Goal: Transaction & Acquisition: Purchase product/service

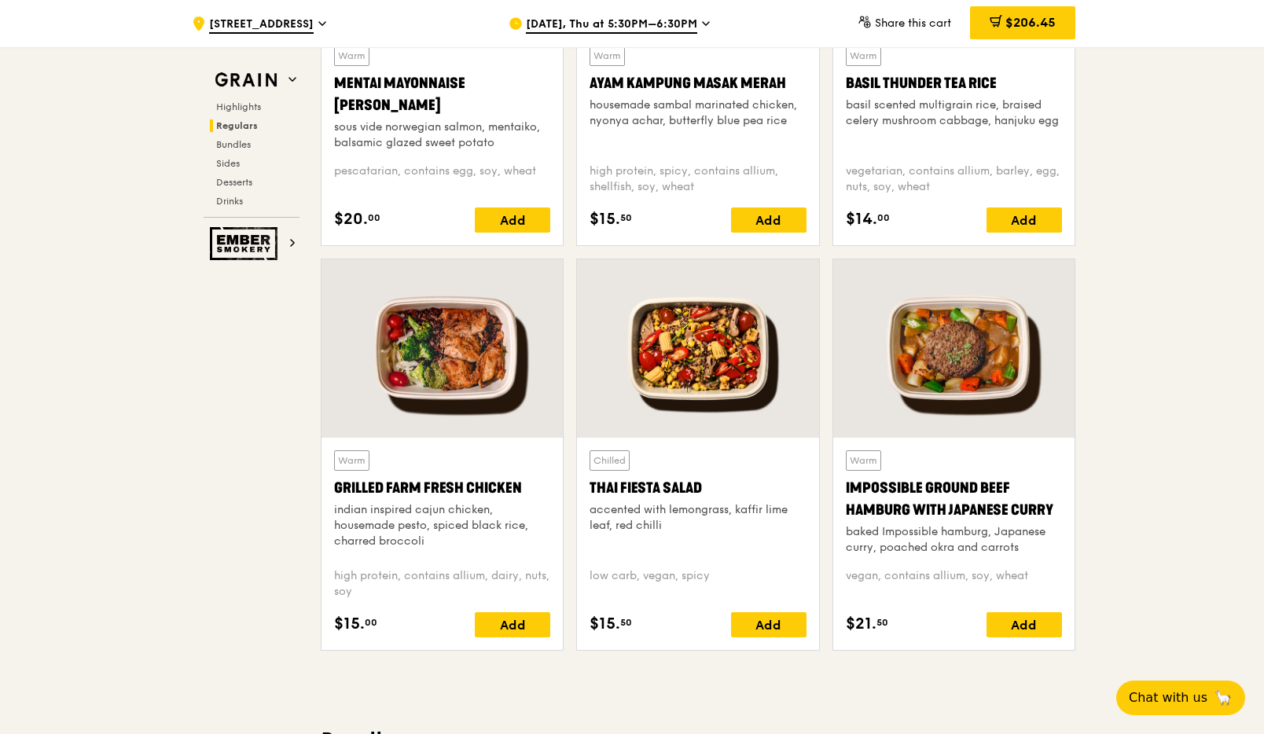
scroll to position [1583, 0]
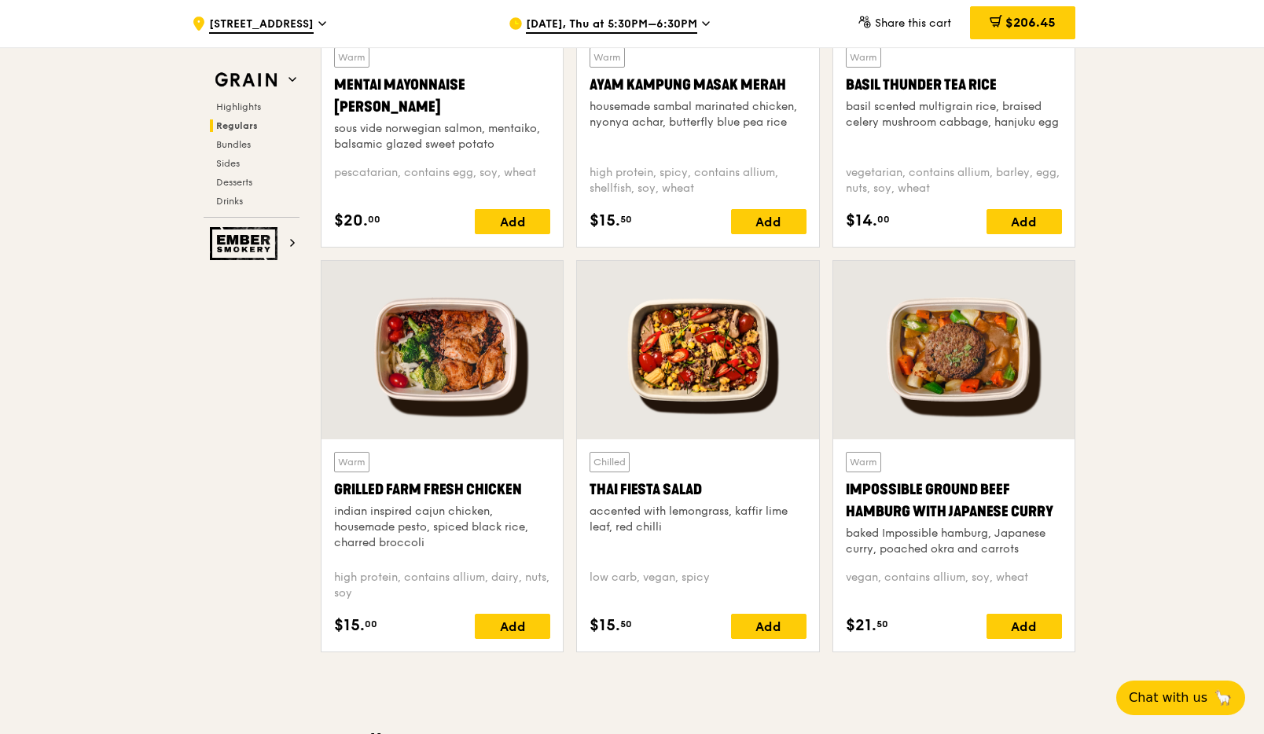
click at [361, 289] on div at bounding box center [441, 350] width 241 height 178
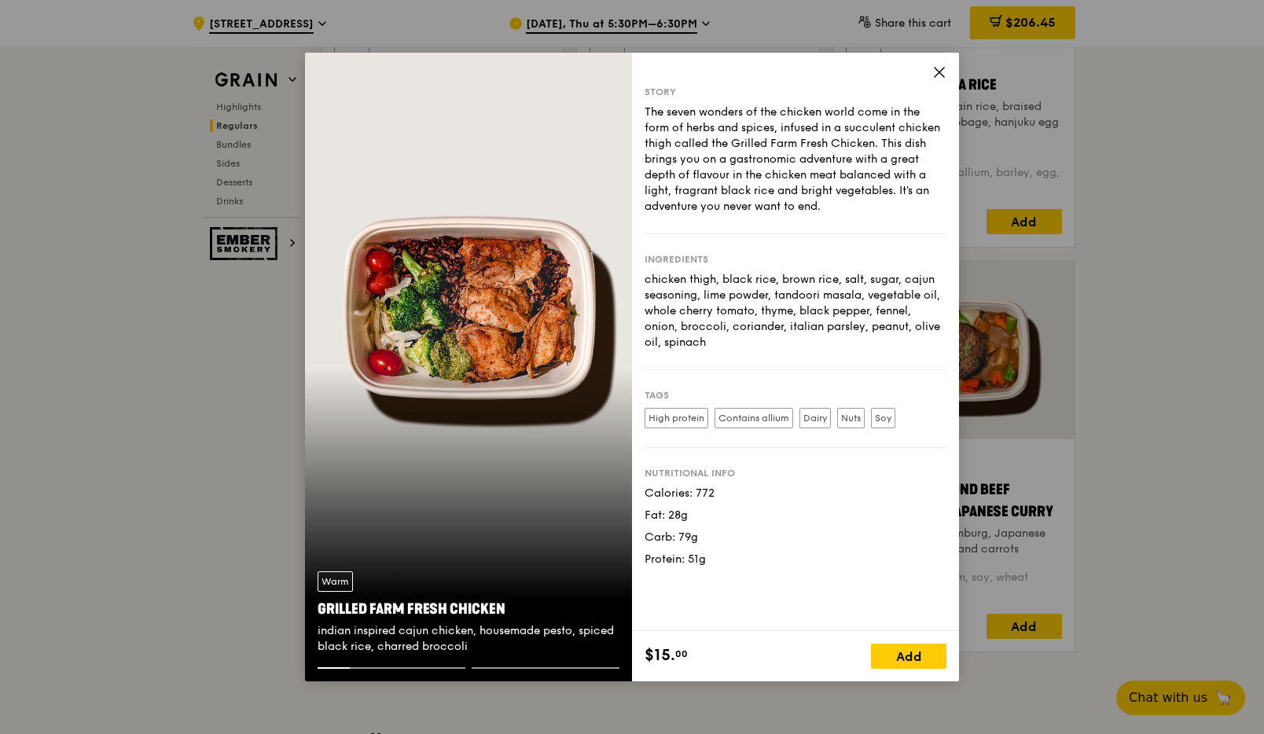
click at [766, 72] on icon at bounding box center [938, 72] width 9 height 9
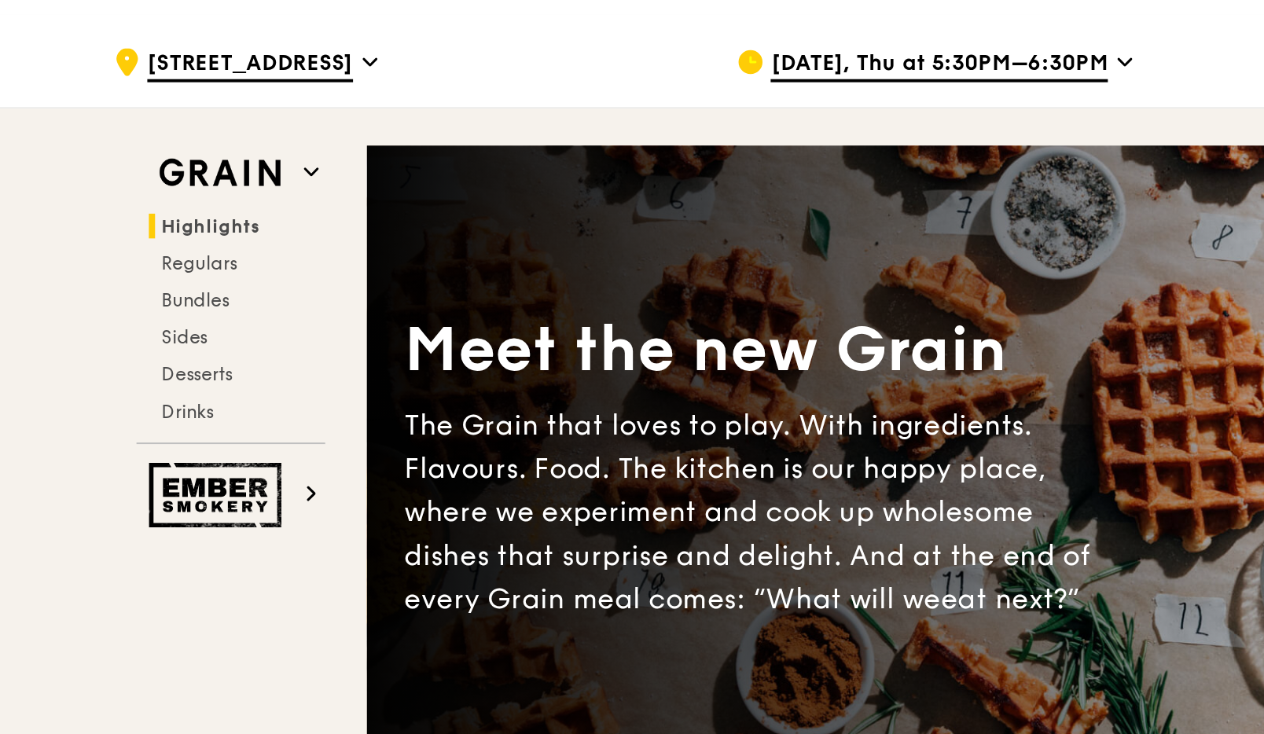
scroll to position [0, 0]
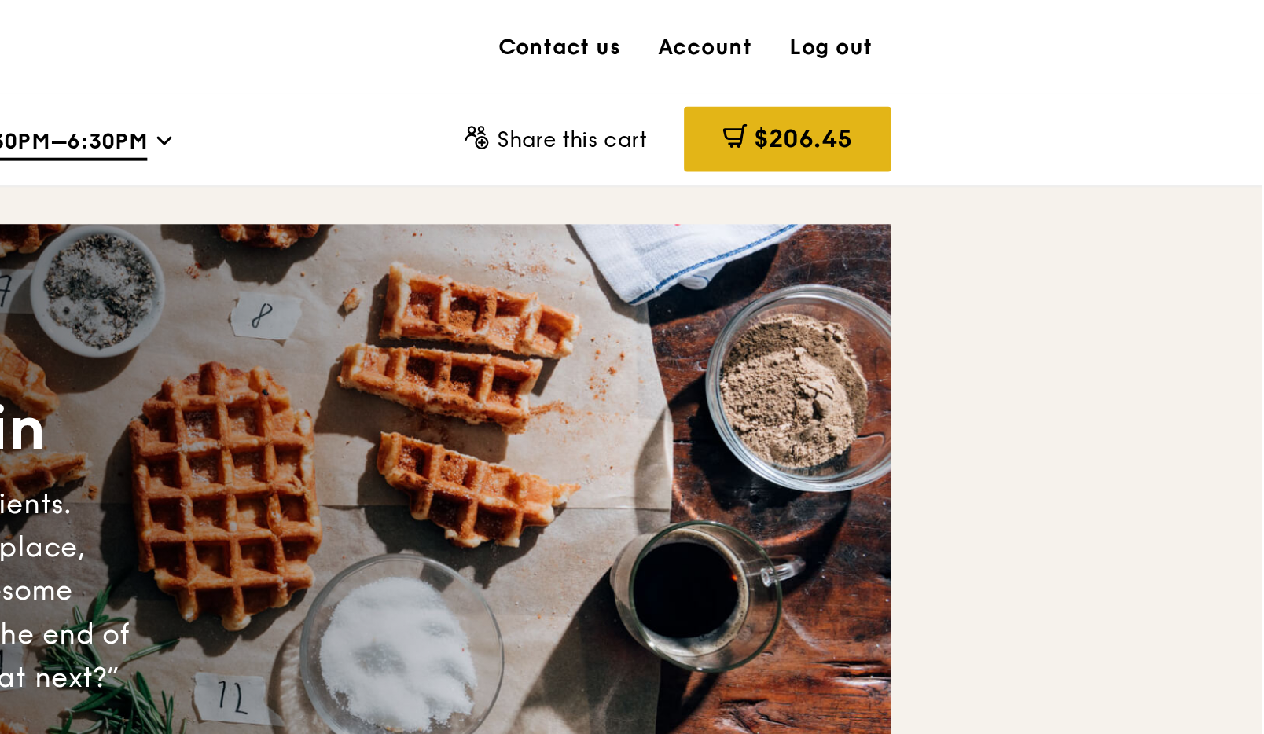
click at [766, 74] on span "$206.45" at bounding box center [1030, 70] width 50 height 15
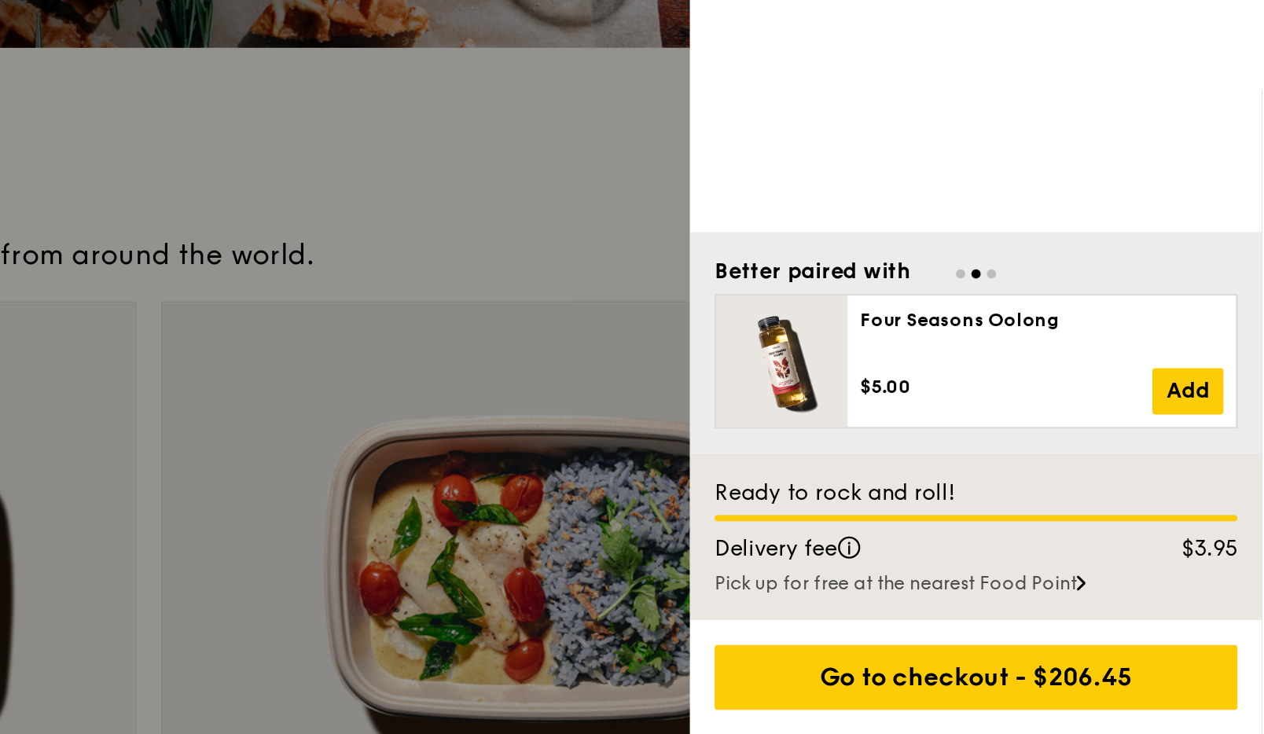
scroll to position [162, 0]
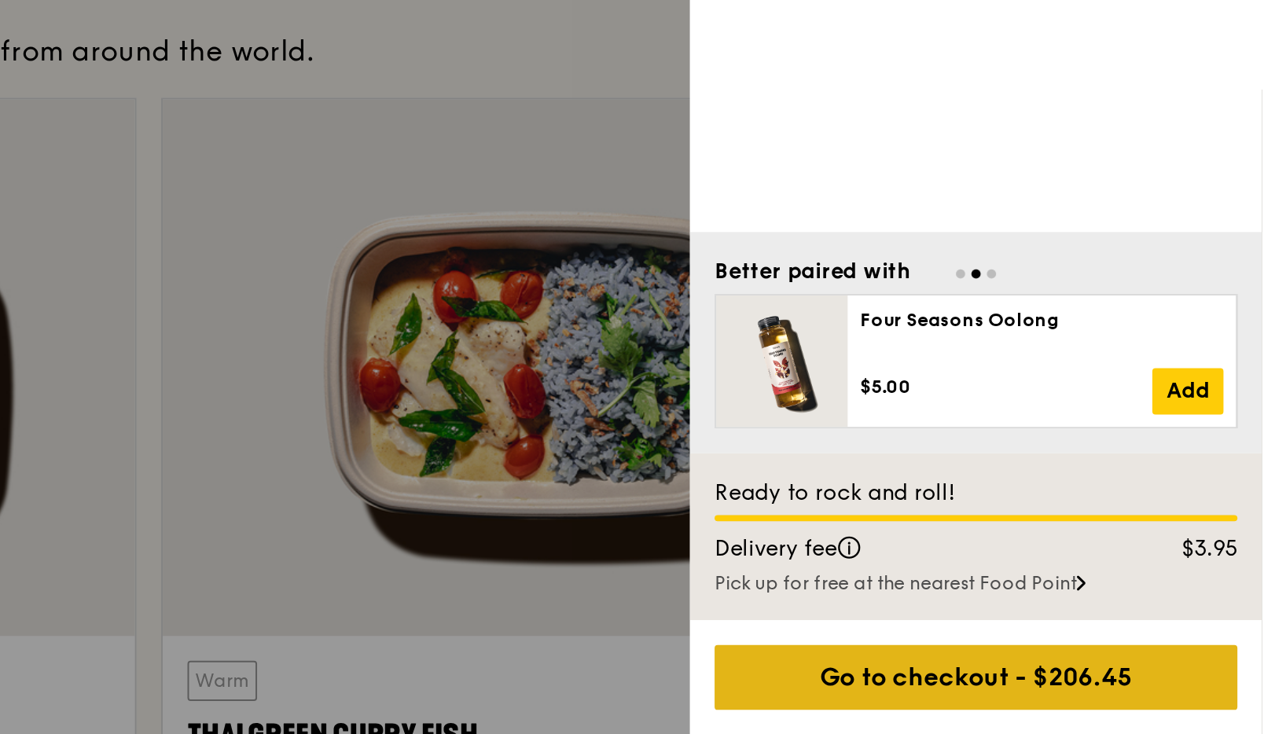
click at [766, 697] on div "Go to checkout - $206.45" at bounding box center [1118, 704] width 266 height 33
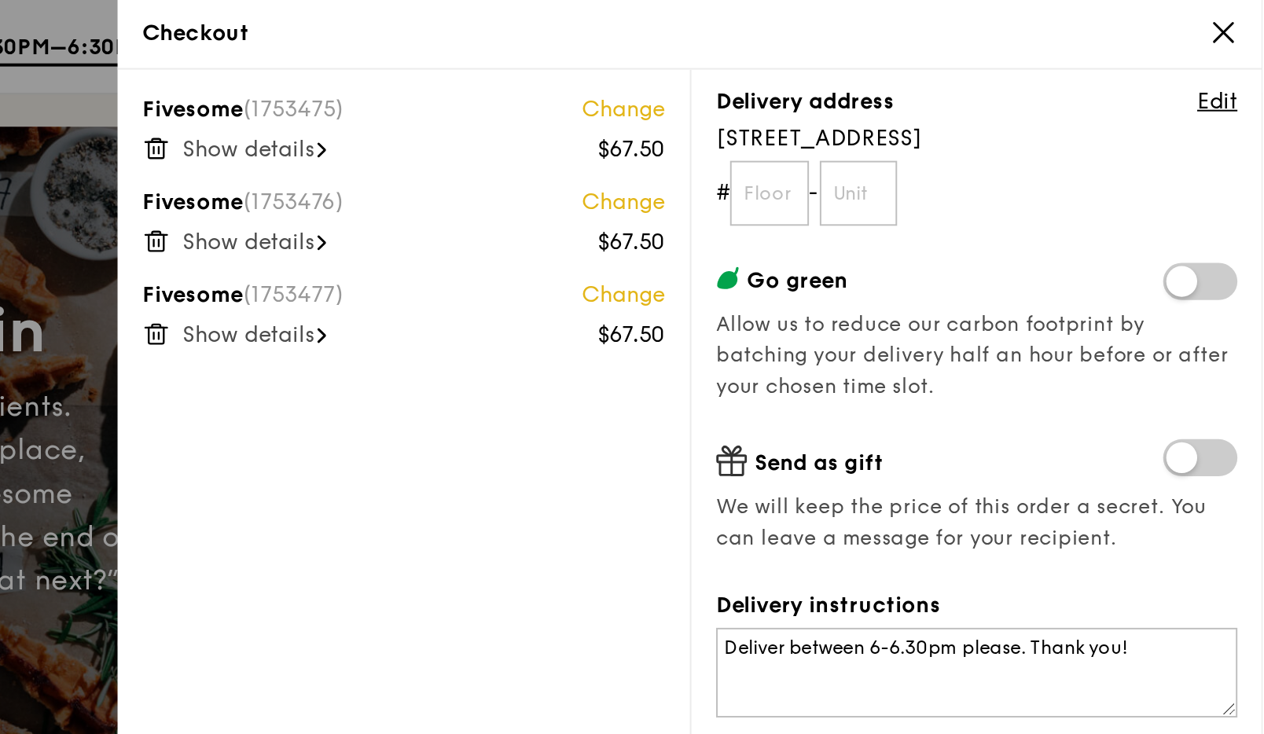
scroll to position [0, 0]
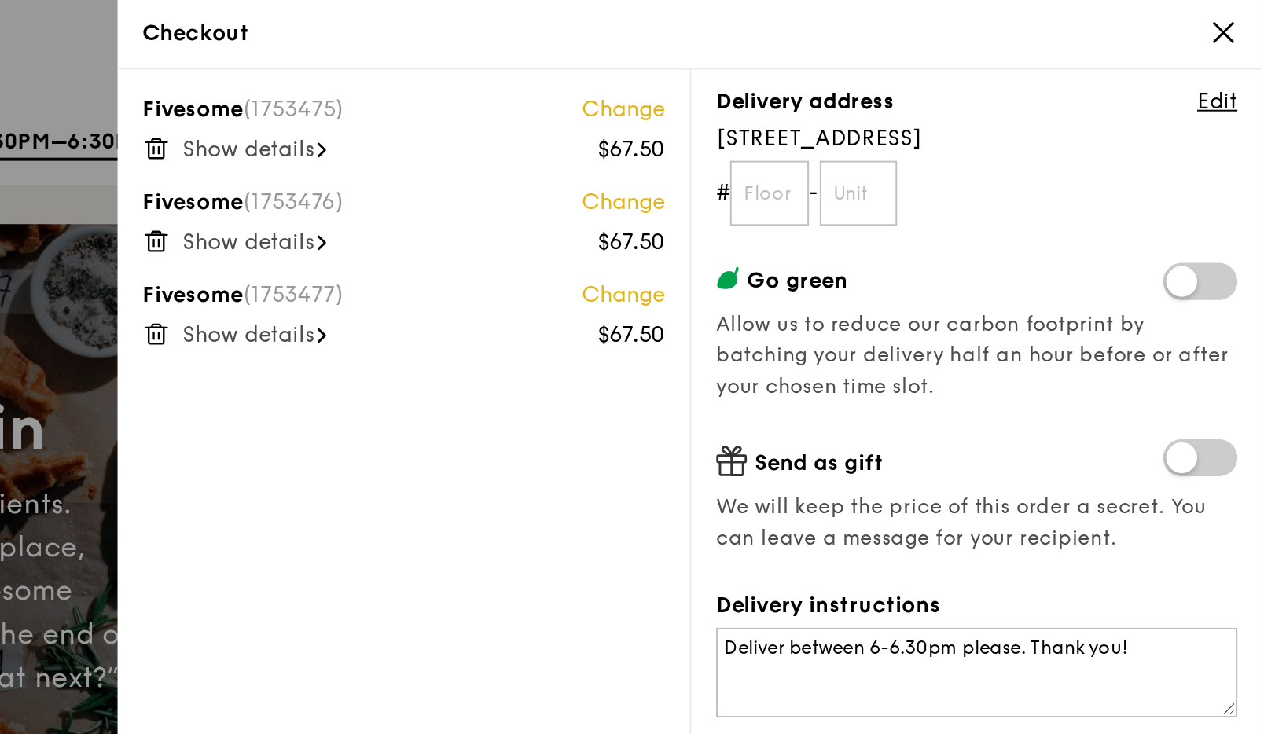
click at [766, 80] on span "Show details" at bounding box center [748, 75] width 67 height 13
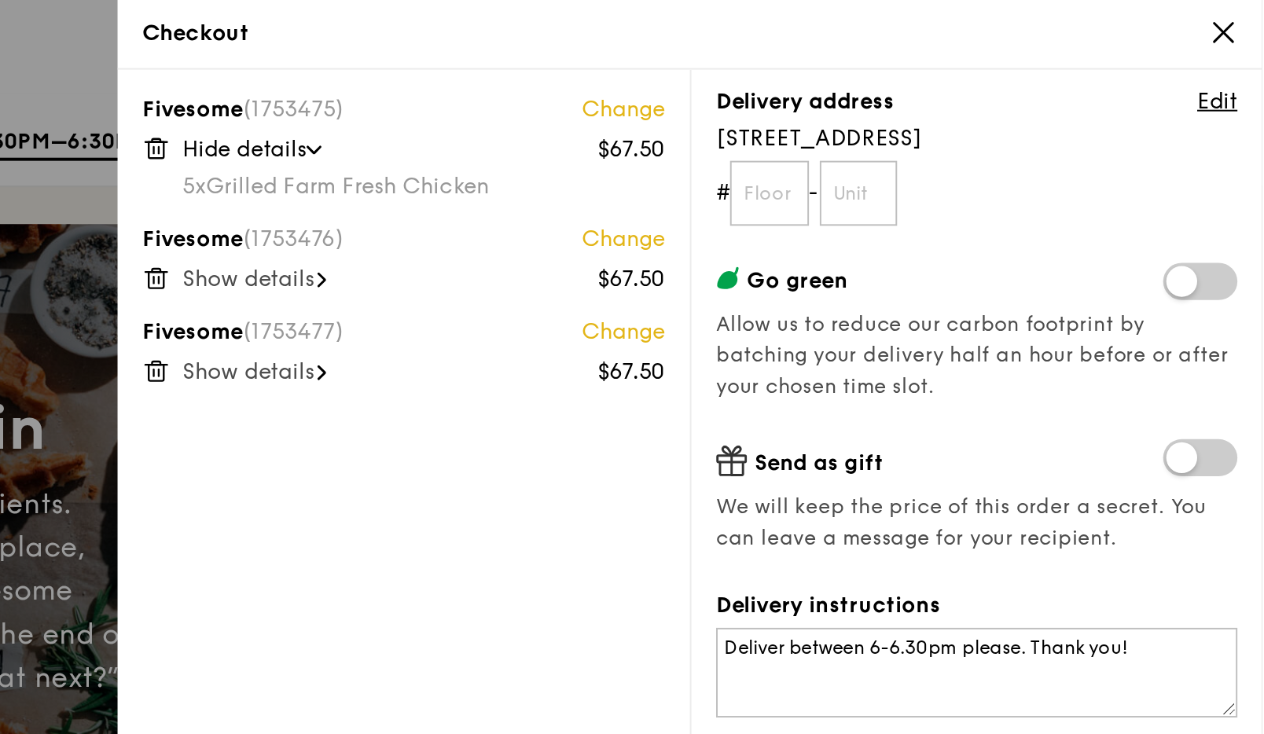
click at [766, 77] on icon at bounding box center [782, 76] width 8 height 5
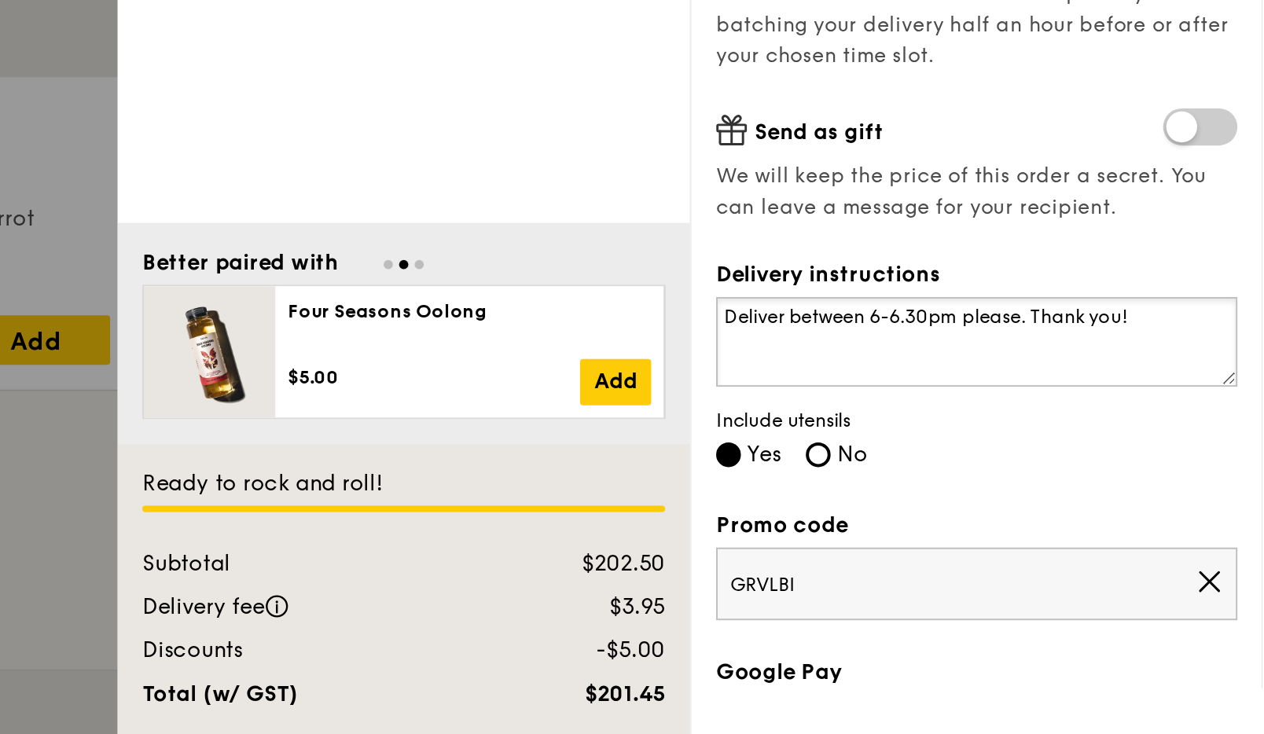
click at [766, 525] on textarea "Deliver between 6-6.30pm please. Thank you!" at bounding box center [1118, 535] width 265 height 46
click at [766, 524] on textarea "Deliver between 6-6.30pm please. Thank you!" at bounding box center [1118, 535] width 265 height 46
click at [766, 522] on textarea "Deliver between 6-6.30pm please. Thank you!" at bounding box center [1118, 535] width 265 height 46
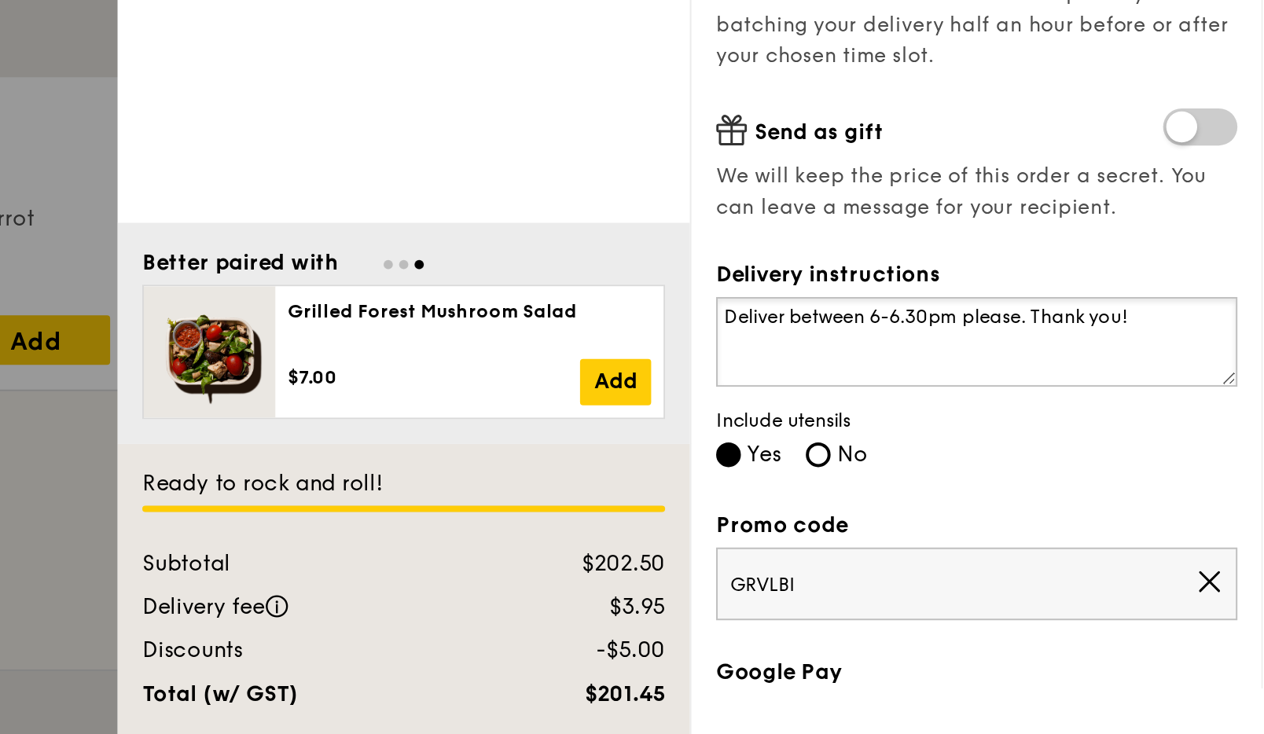
scroll to position [445, 0]
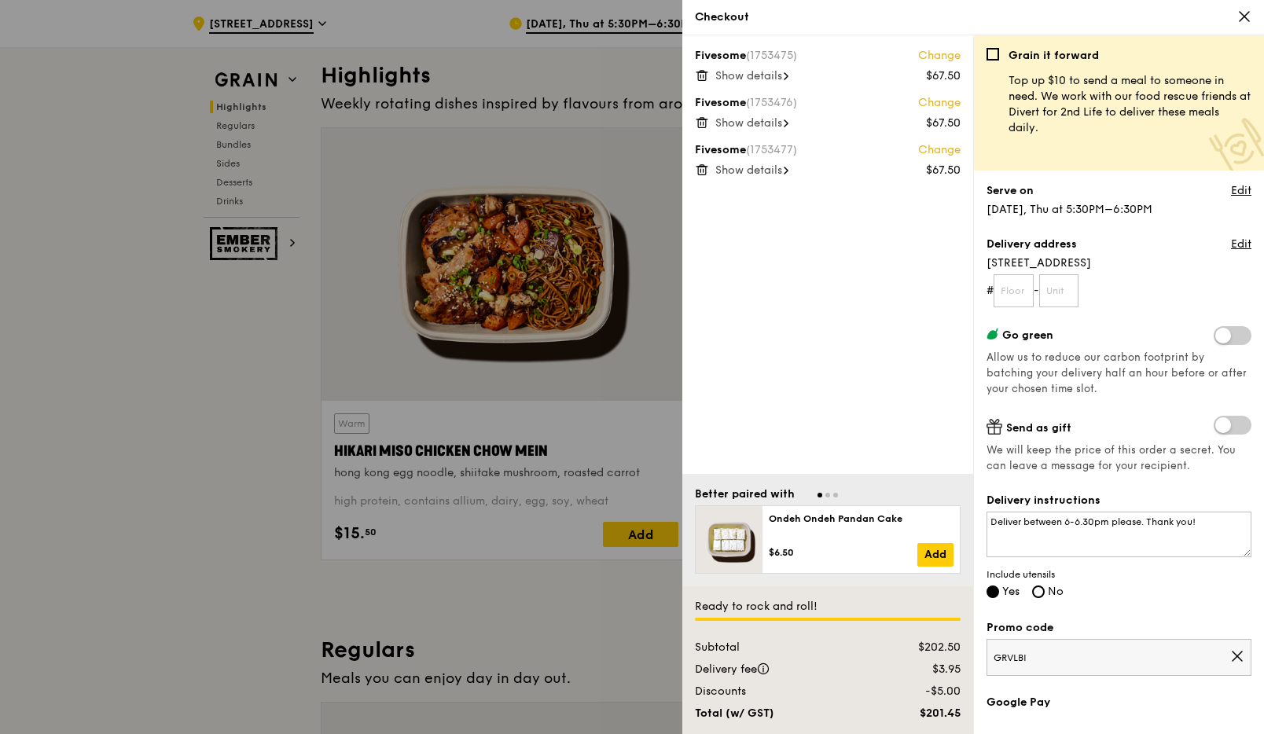
click at [766, 156] on link "Change" at bounding box center [939, 150] width 42 height 16
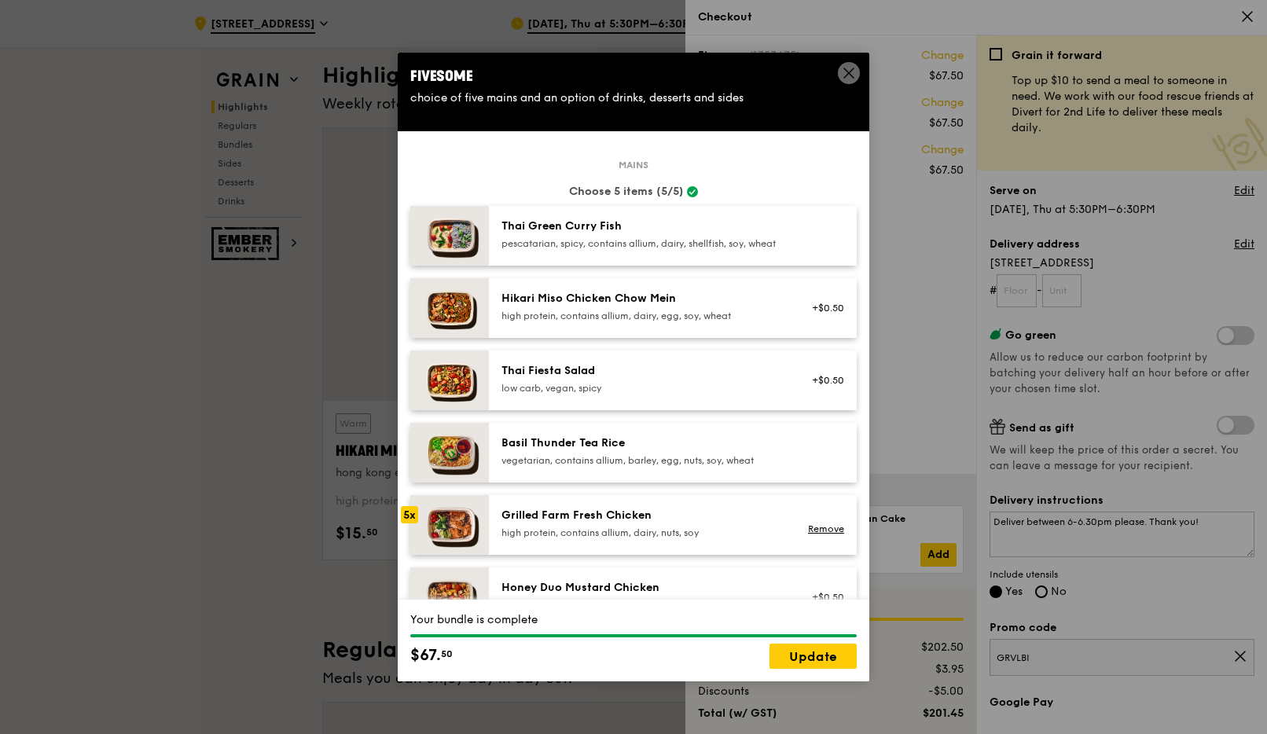
click at [766, 70] on icon at bounding box center [849, 73] width 14 height 14
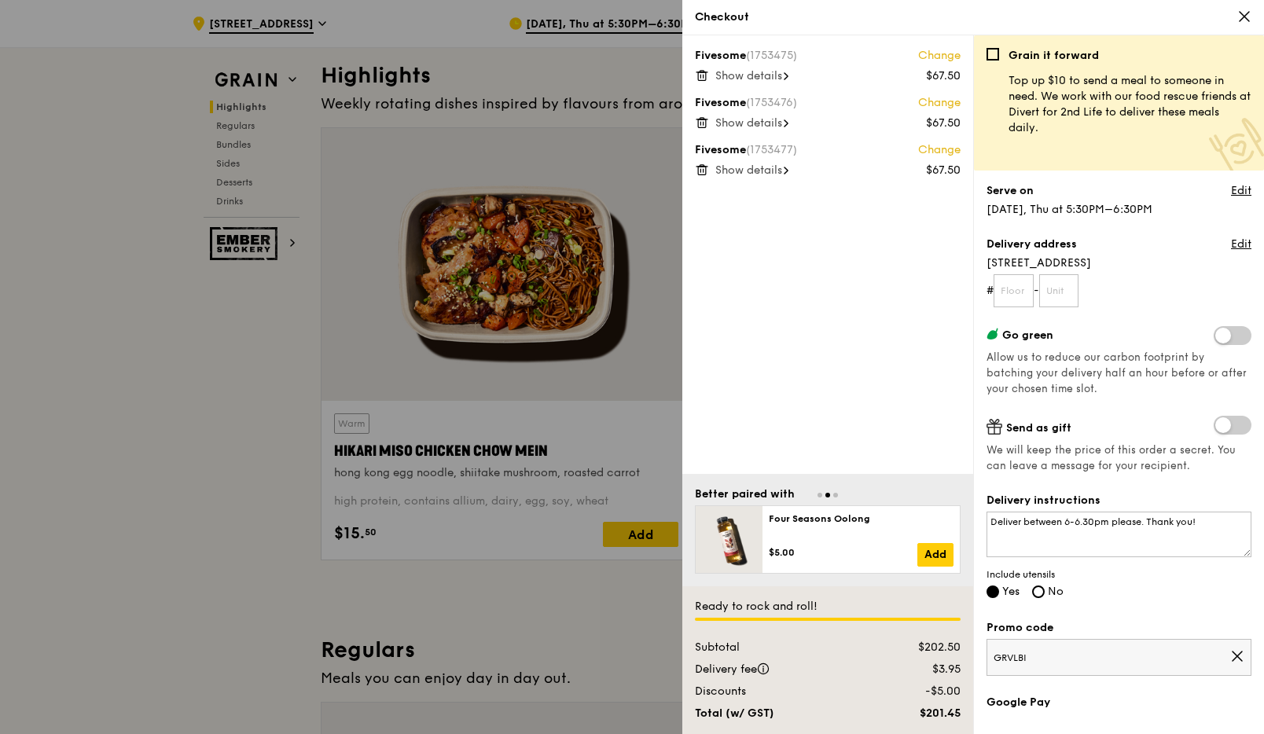
click at [699, 171] on icon at bounding box center [702, 170] width 14 height 14
click at [509, 254] on div at bounding box center [632, 367] width 1264 height 734
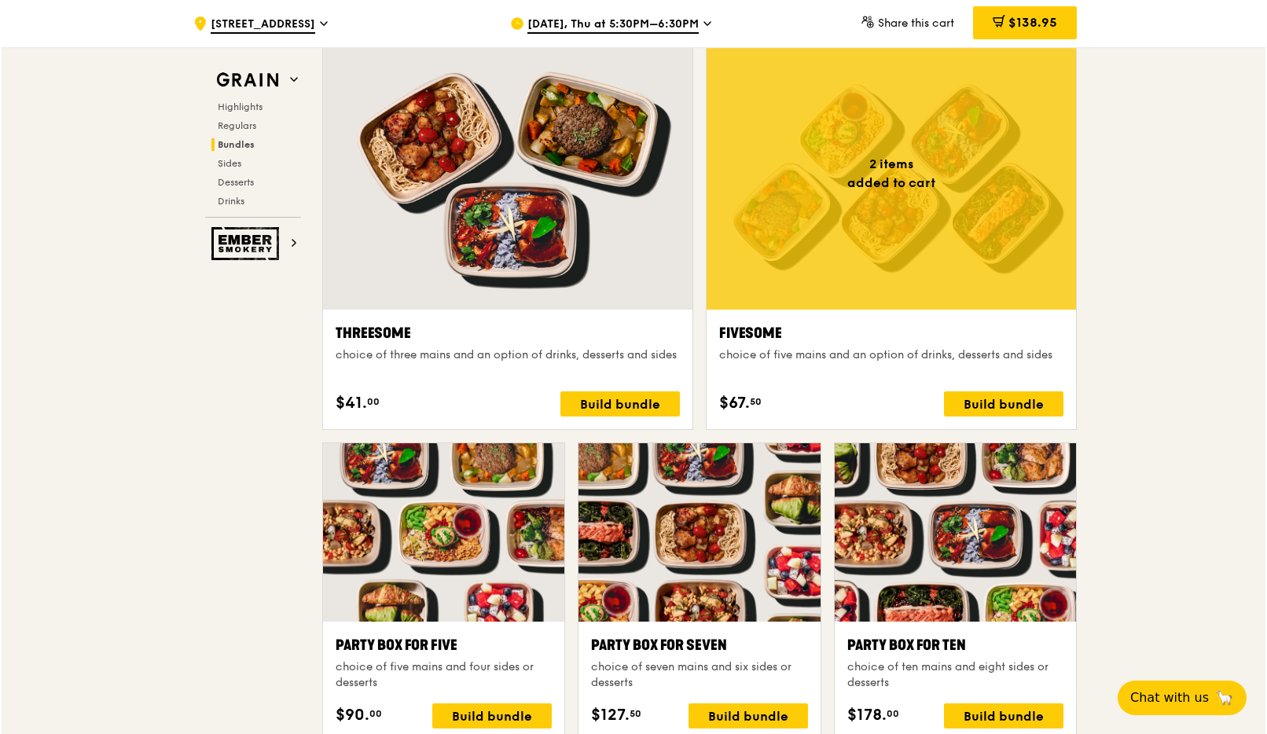
scroll to position [2735, 0]
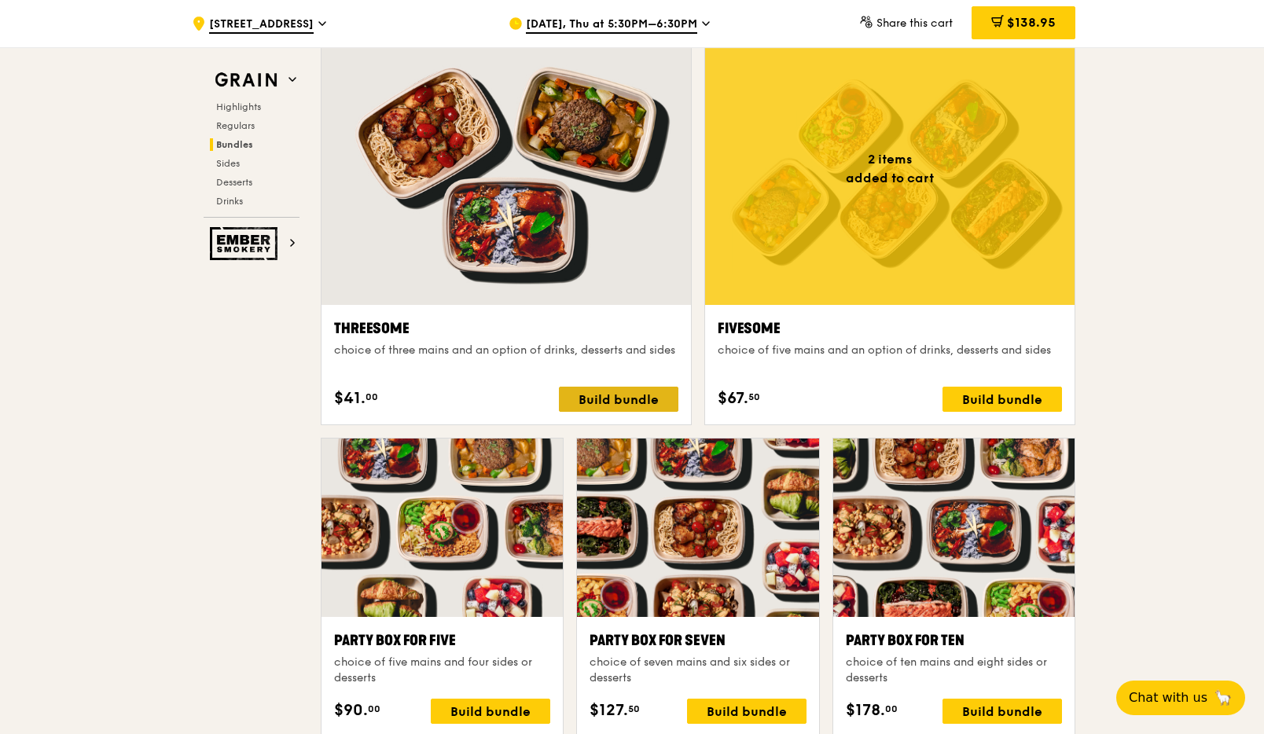
click at [609, 405] on div "Build bundle" at bounding box center [618, 399] width 119 height 25
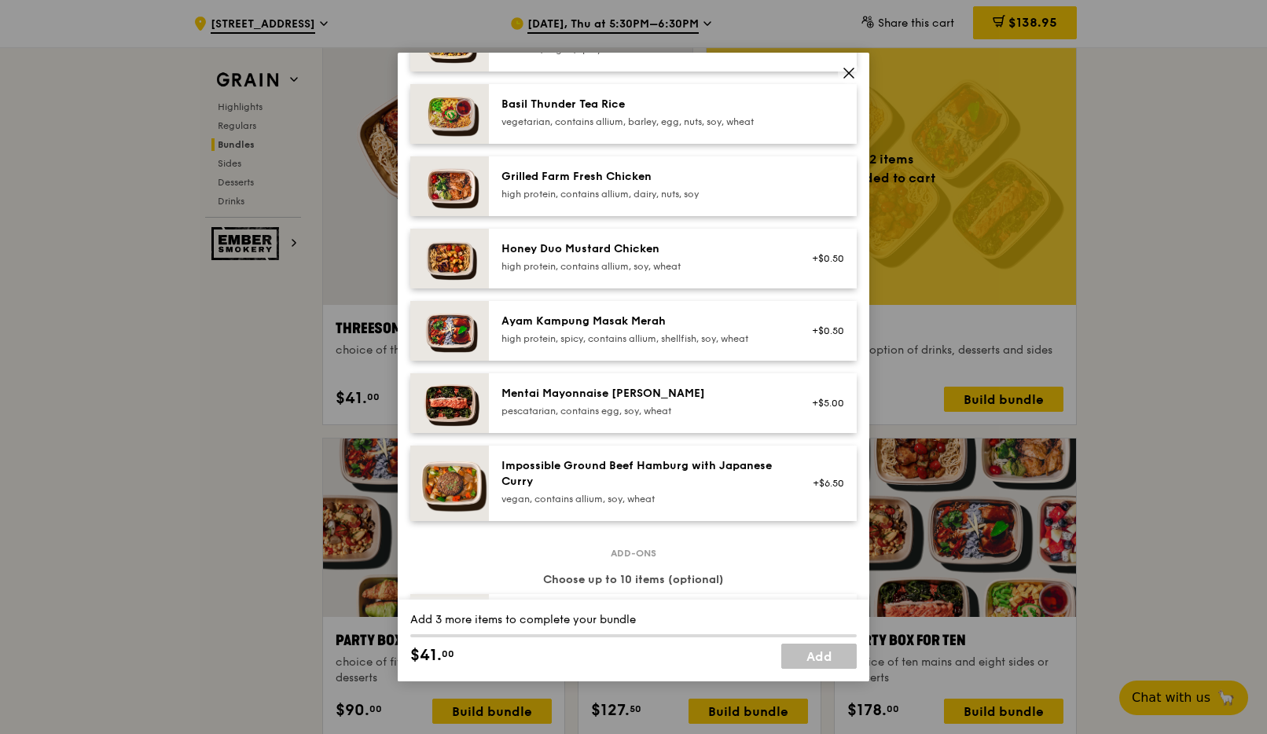
scroll to position [319, 0]
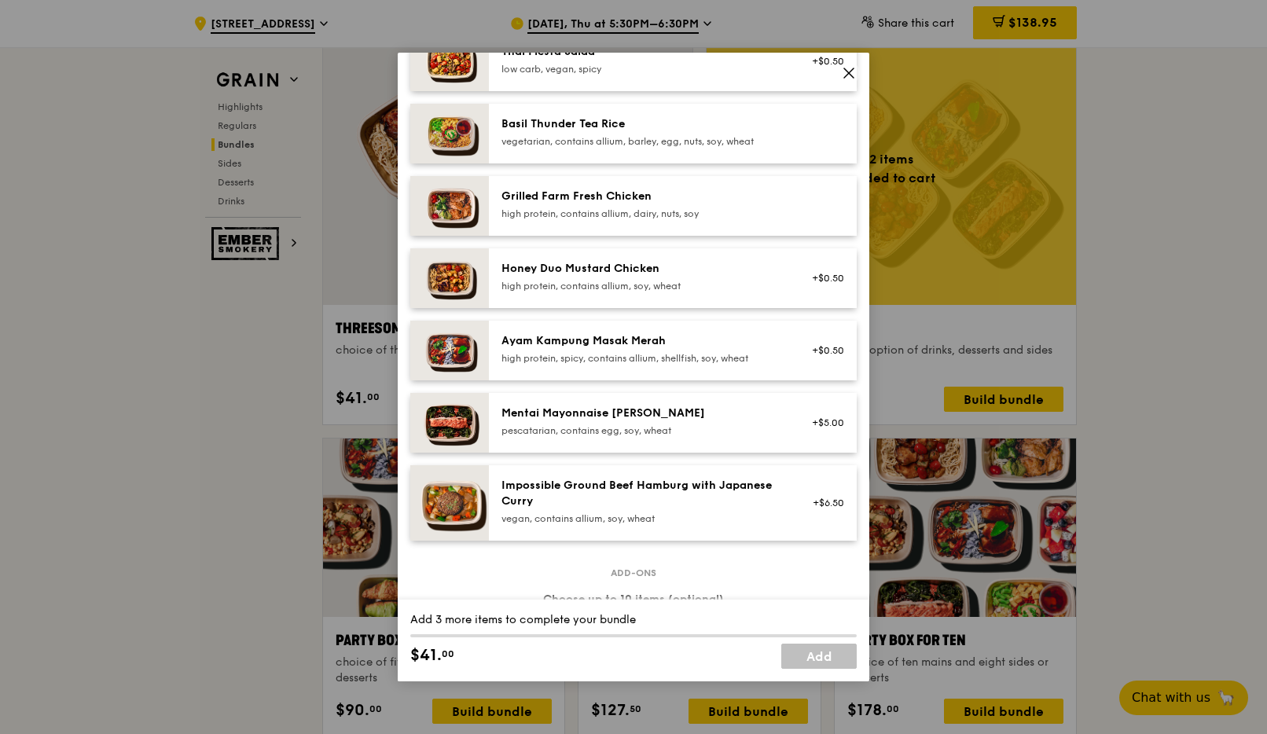
click at [629, 220] on div "high protein, contains allium, dairy, nuts, soy" at bounding box center [642, 213] width 282 height 13
click at [766, 71] on icon at bounding box center [849, 73] width 14 height 14
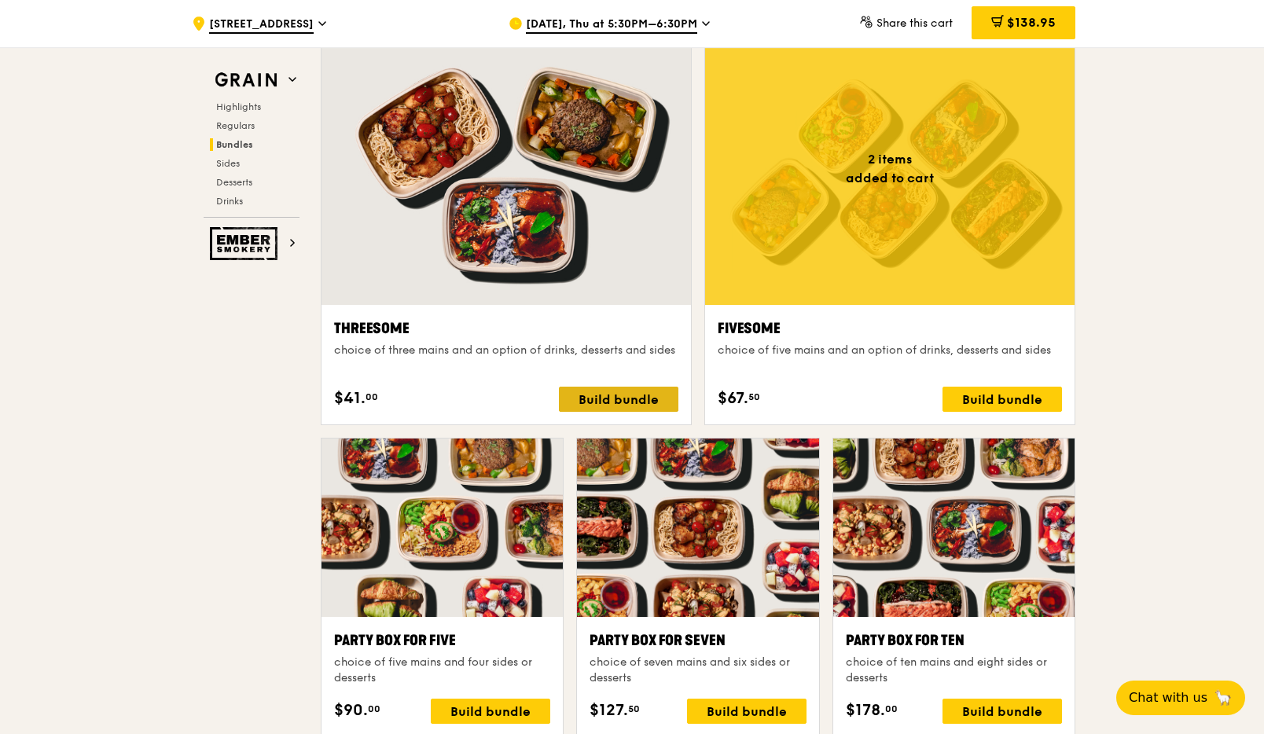
click at [628, 398] on div "Build bundle" at bounding box center [618, 399] width 119 height 25
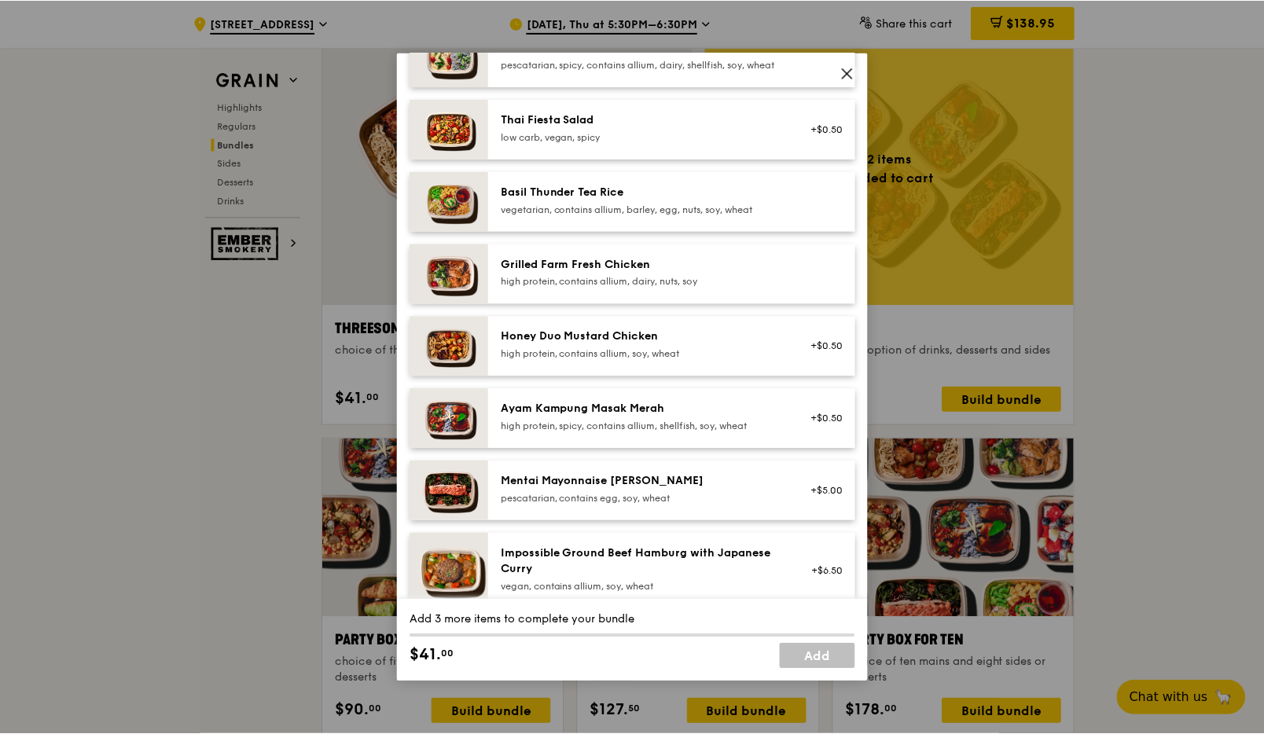
scroll to position [184, 0]
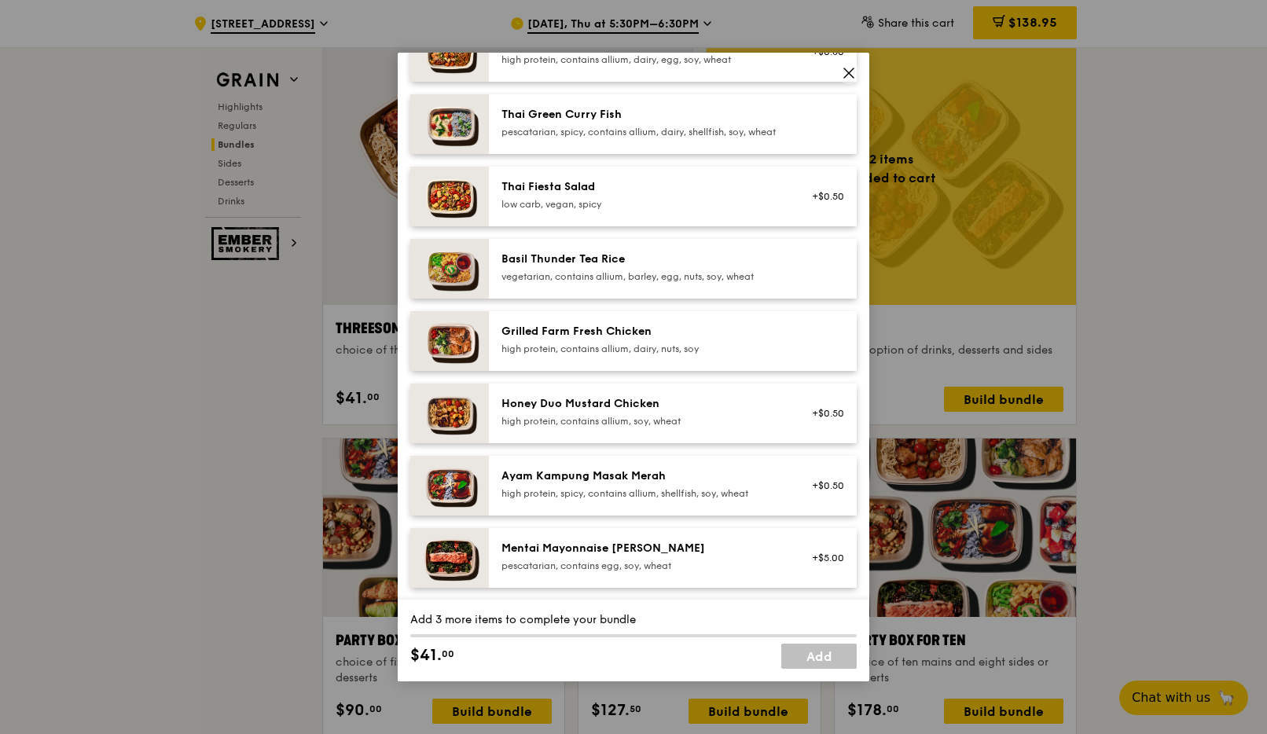
click at [617, 355] on div "high protein, contains allium, dairy, nuts, soy" at bounding box center [642, 349] width 282 height 13
click at [766, 659] on link "Add" at bounding box center [818, 656] width 75 height 25
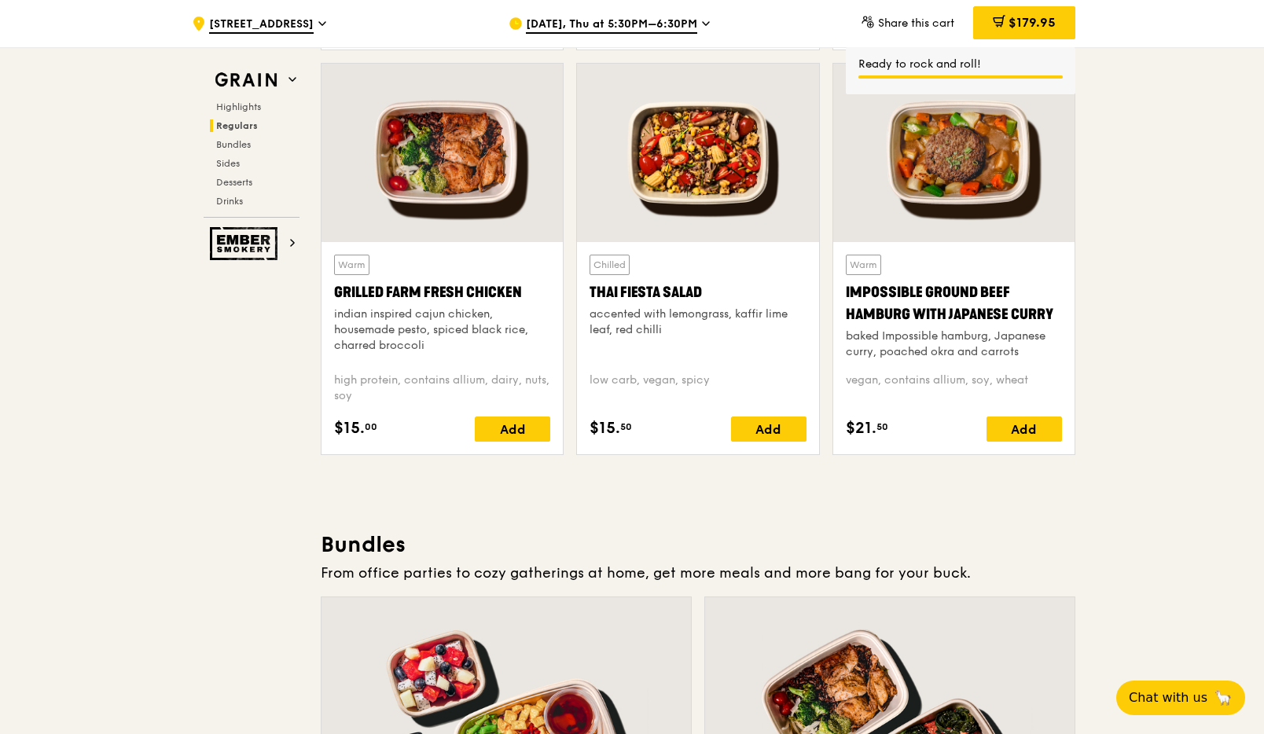
scroll to position [1765, 0]
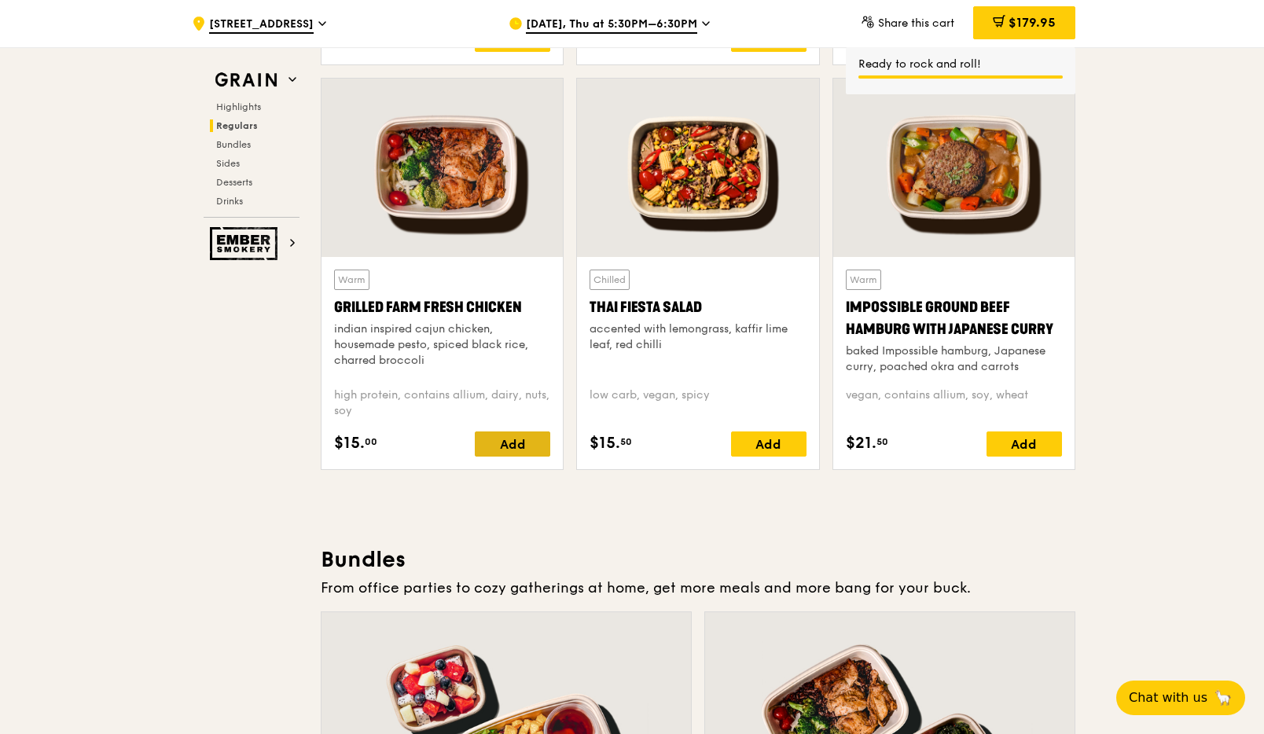
click at [522, 441] on div "Add" at bounding box center [512, 443] width 75 height 25
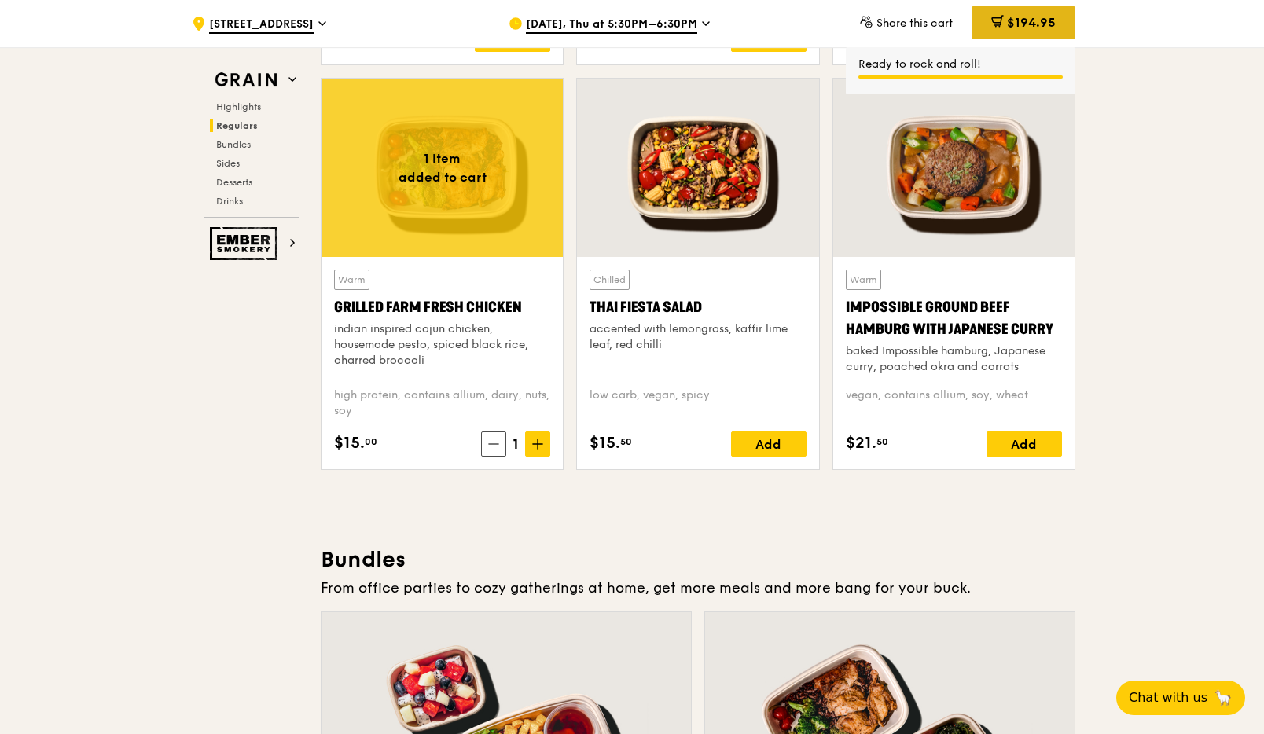
click at [766, 24] on span "$194.95" at bounding box center [1031, 22] width 49 height 15
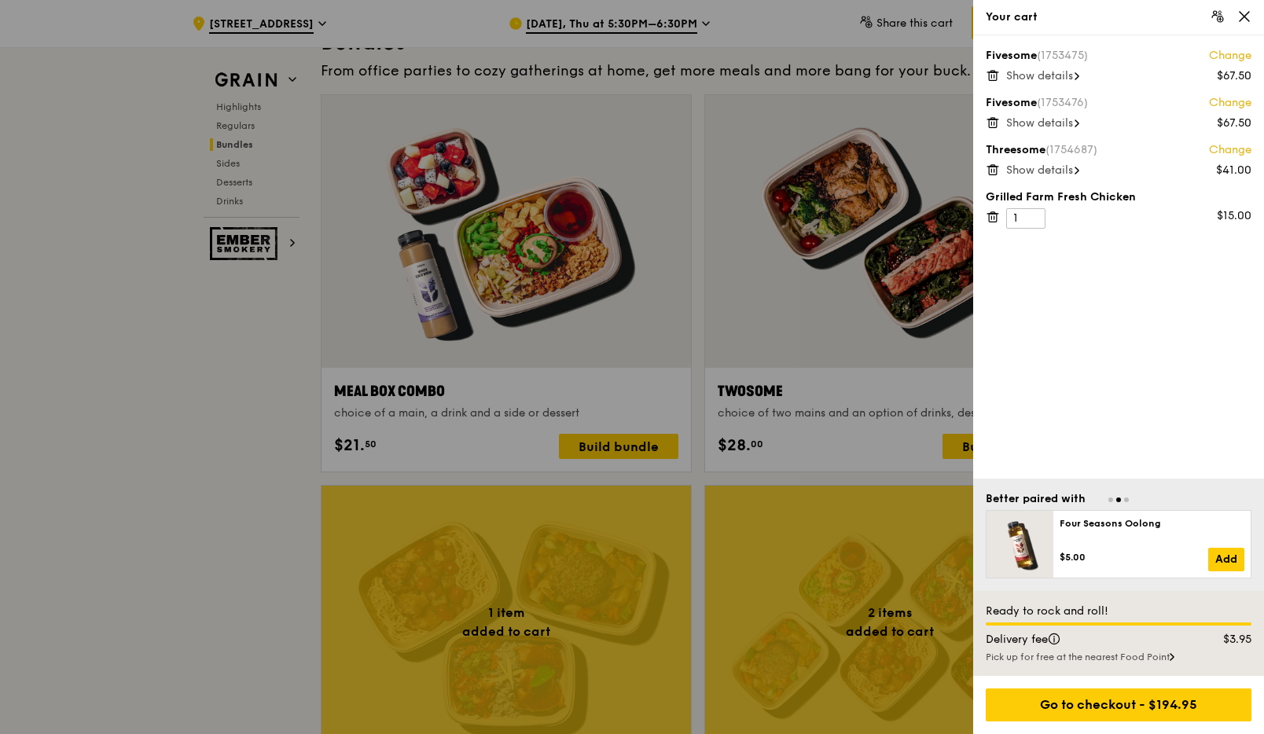
scroll to position [2284, 0]
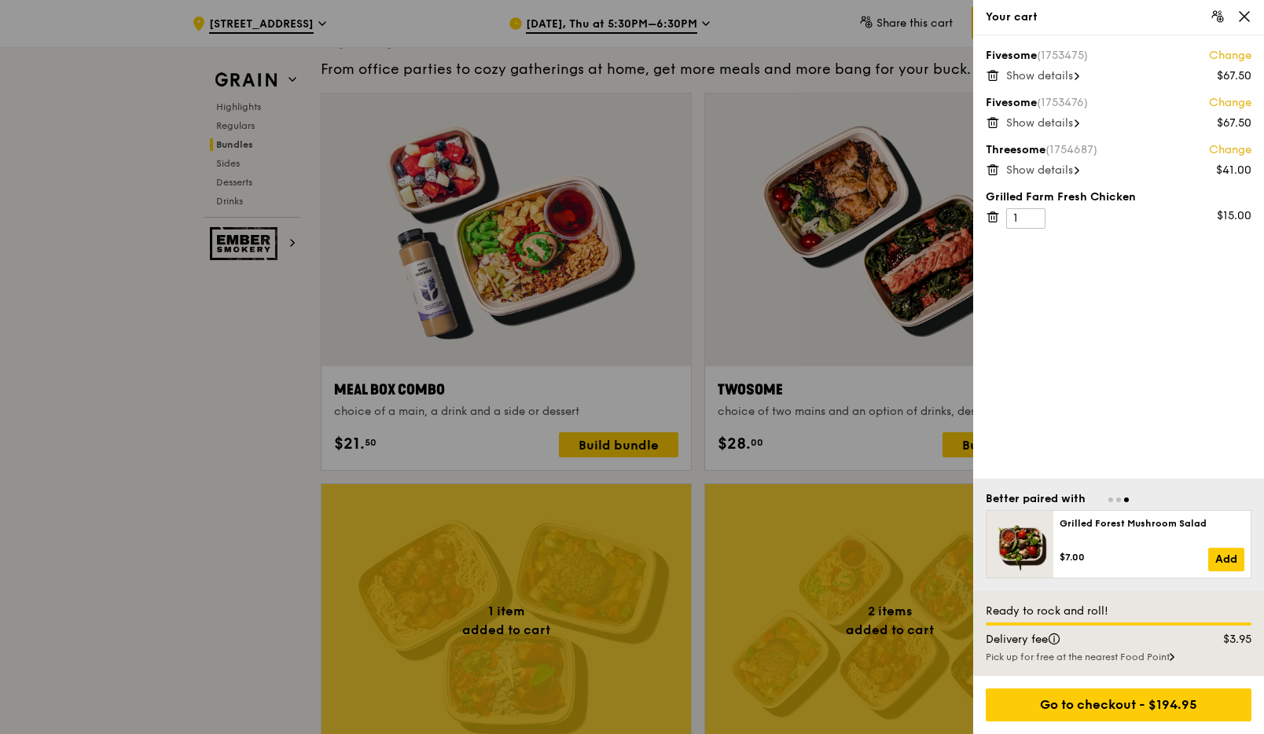
click at [766, 468] on div at bounding box center [632, 367] width 1264 height 734
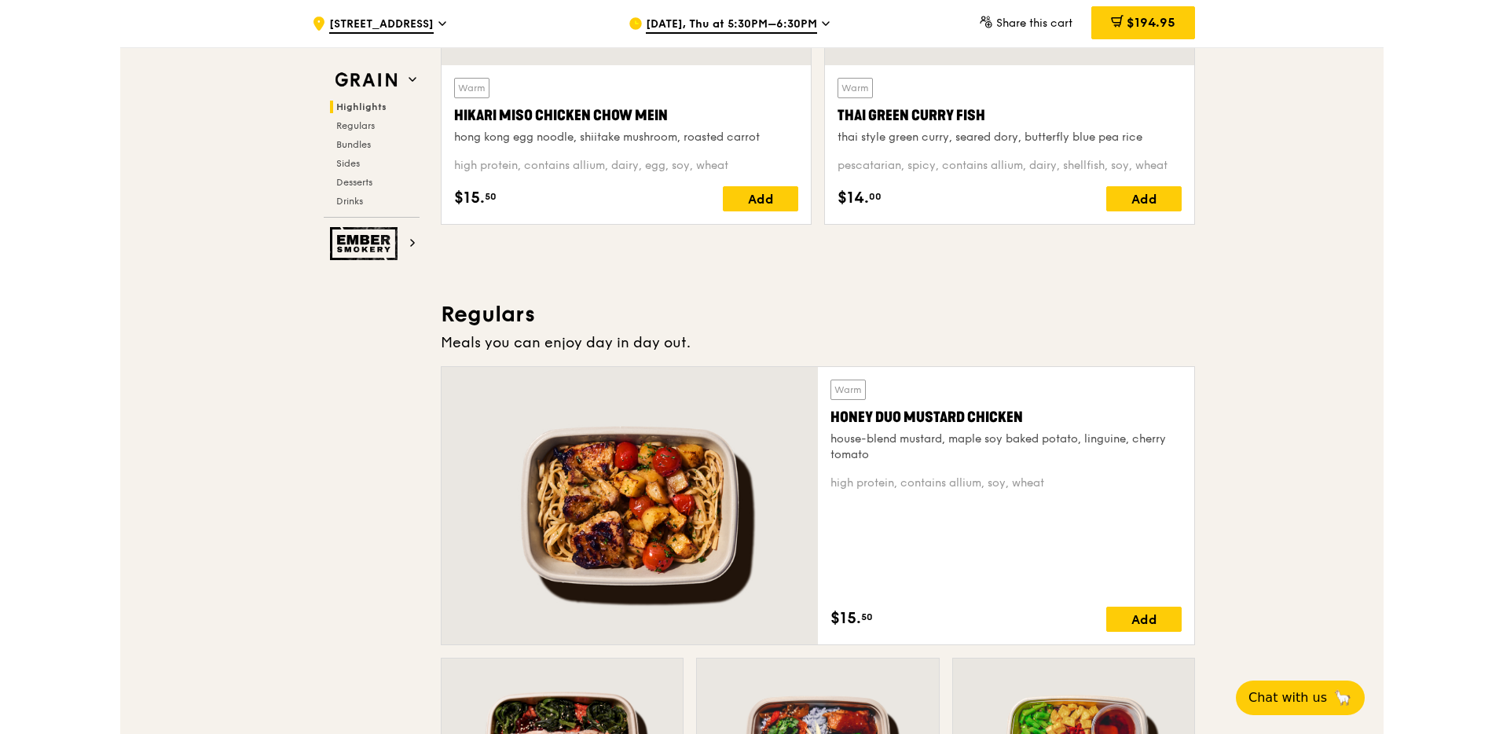
scroll to position [0, 0]
